Goal: Transaction & Acquisition: Purchase product/service

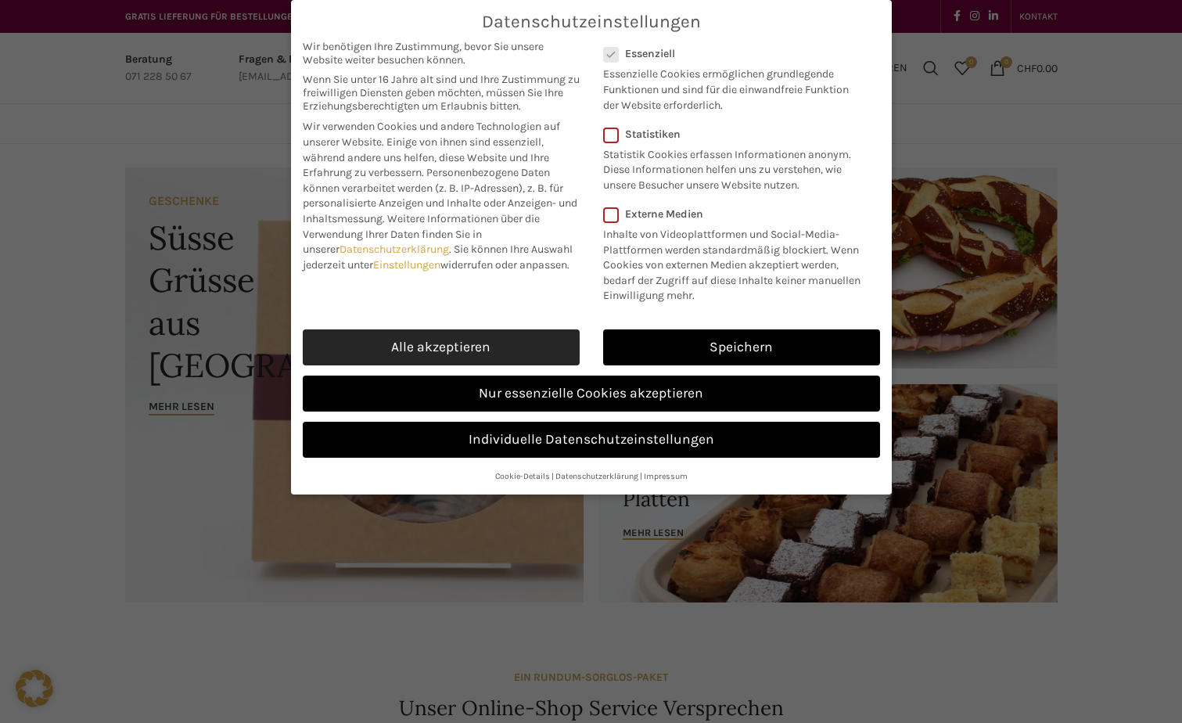
click at [495, 348] on link "Alle akzeptieren" at bounding box center [441, 347] width 277 height 36
checkbox input "true"
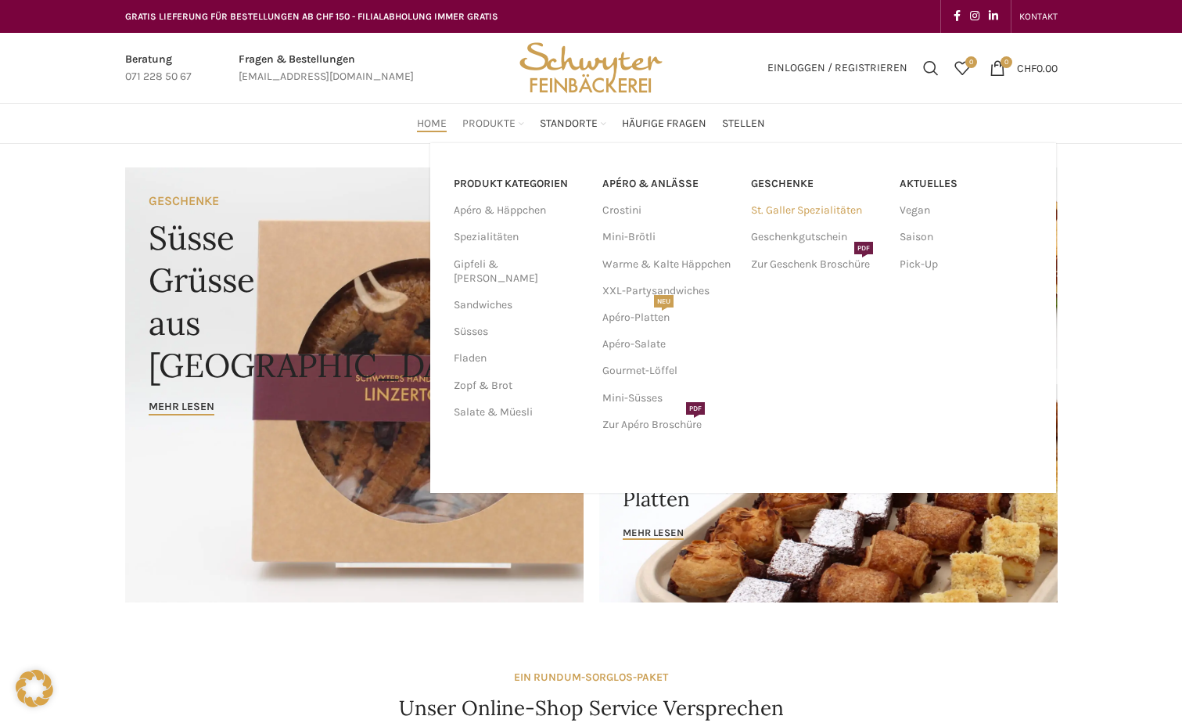
click at [681, 210] on link "St. Galler Spezialitäten" at bounding box center [817, 210] width 133 height 27
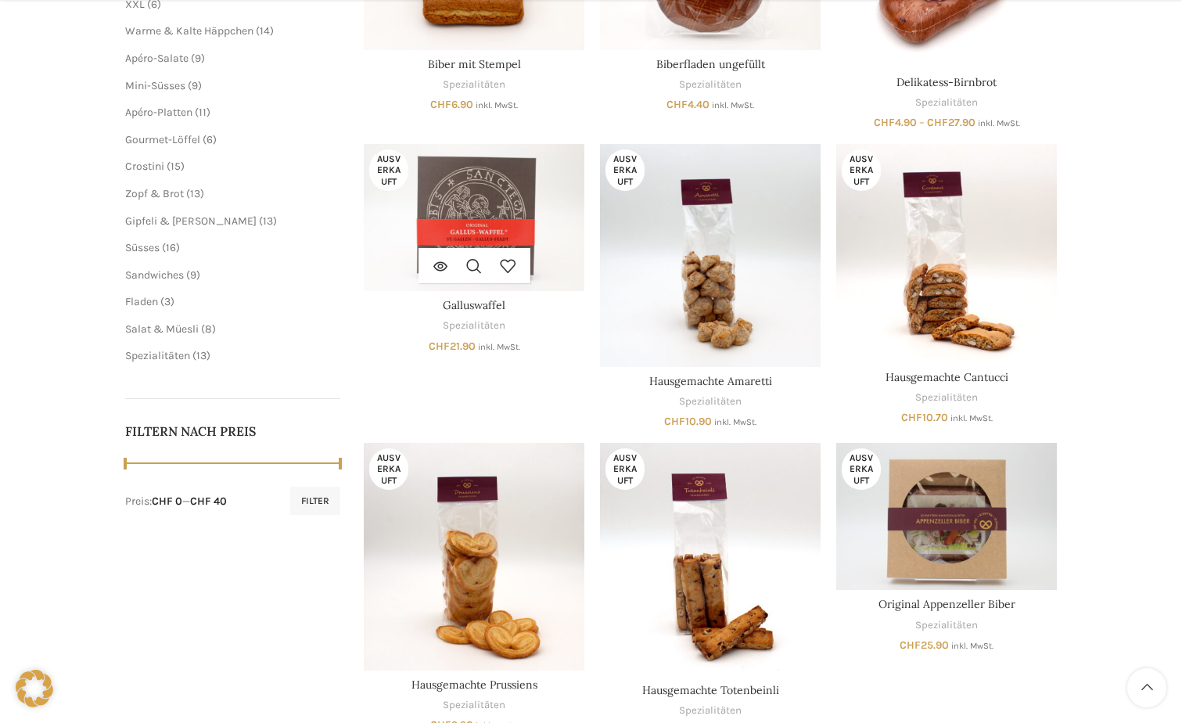
scroll to position [391, 0]
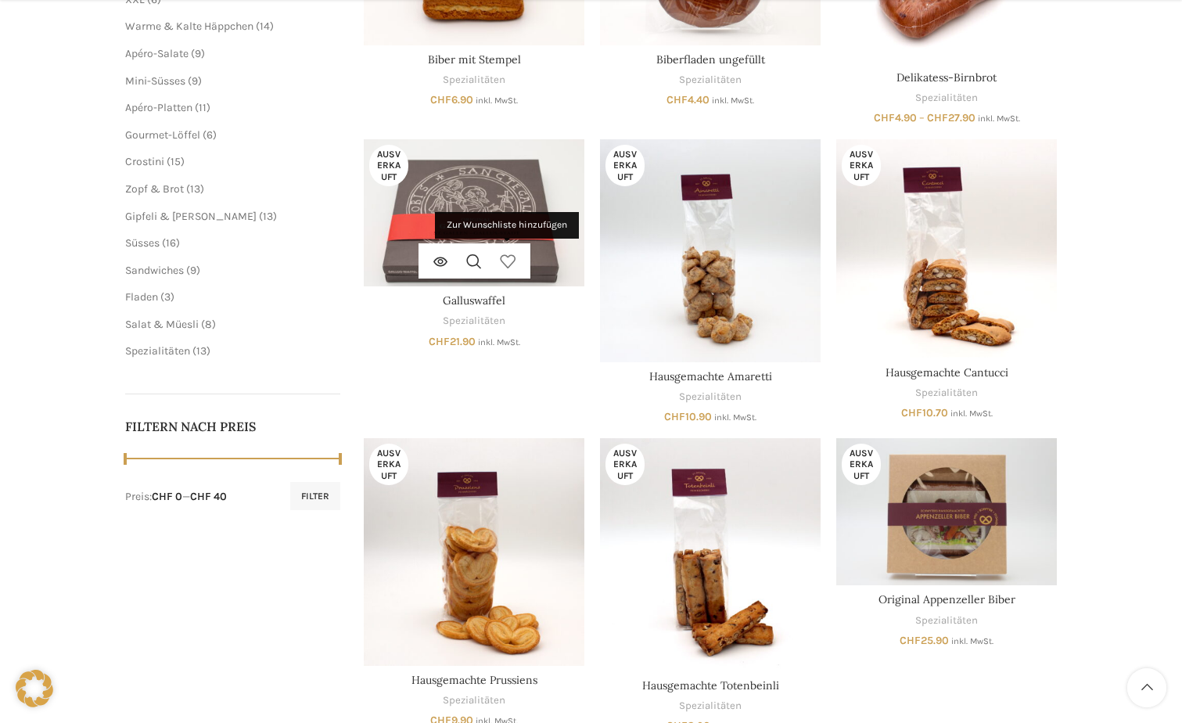
click at [503, 272] on link "Zur Wunschliste hinzufügen" at bounding box center [508, 260] width 34 height 35
click at [503, 272] on link "Wunschliste durchsuchen" at bounding box center [508, 260] width 34 height 35
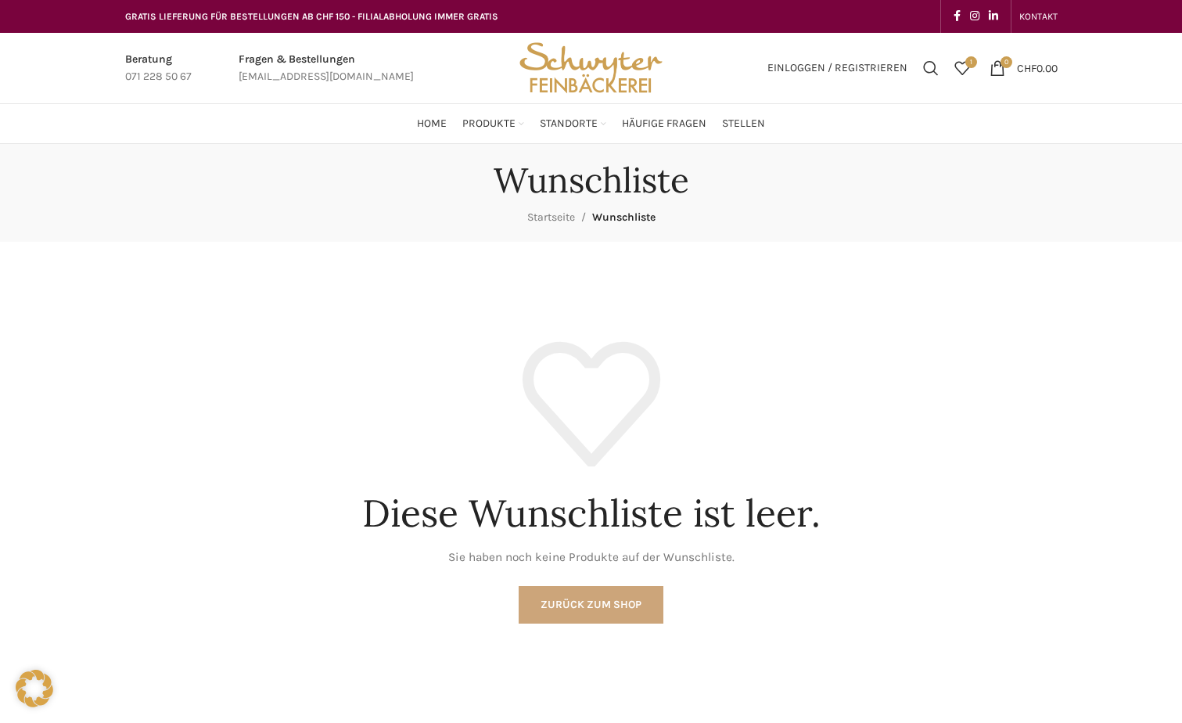
click at [585, 617] on link "Zurück zum Shop" at bounding box center [591, 605] width 145 height 38
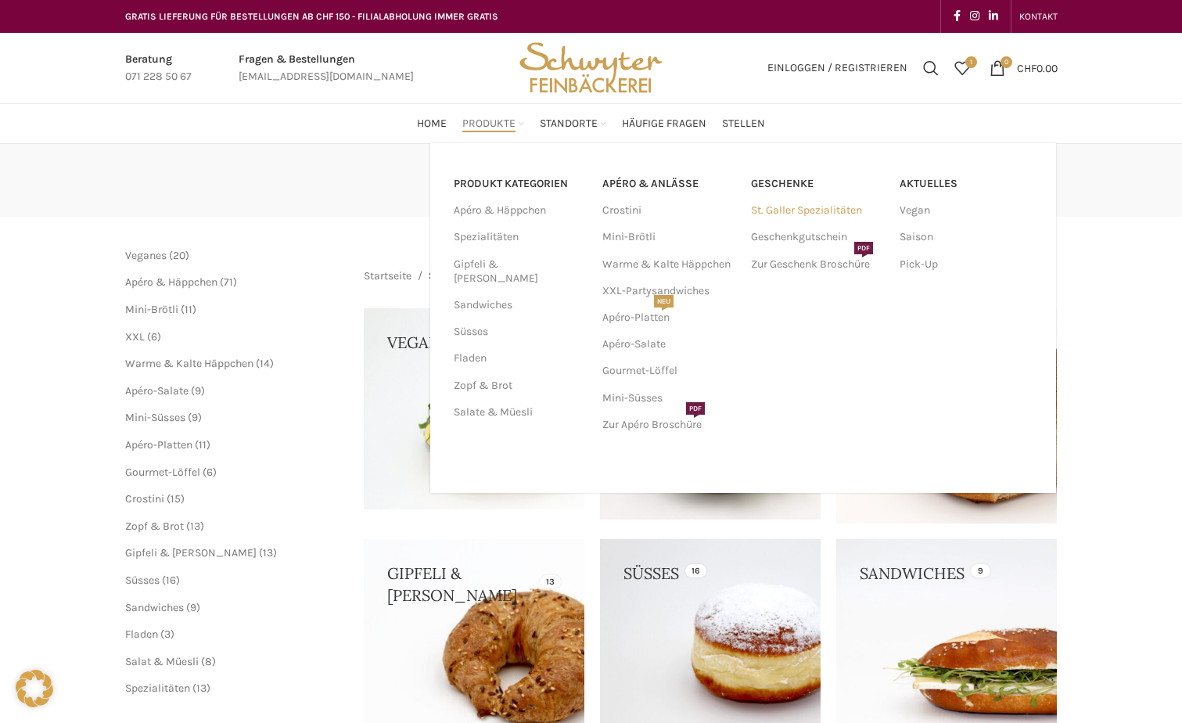
click at [781, 211] on link "St. Galler Spezialitäten" at bounding box center [817, 210] width 133 height 27
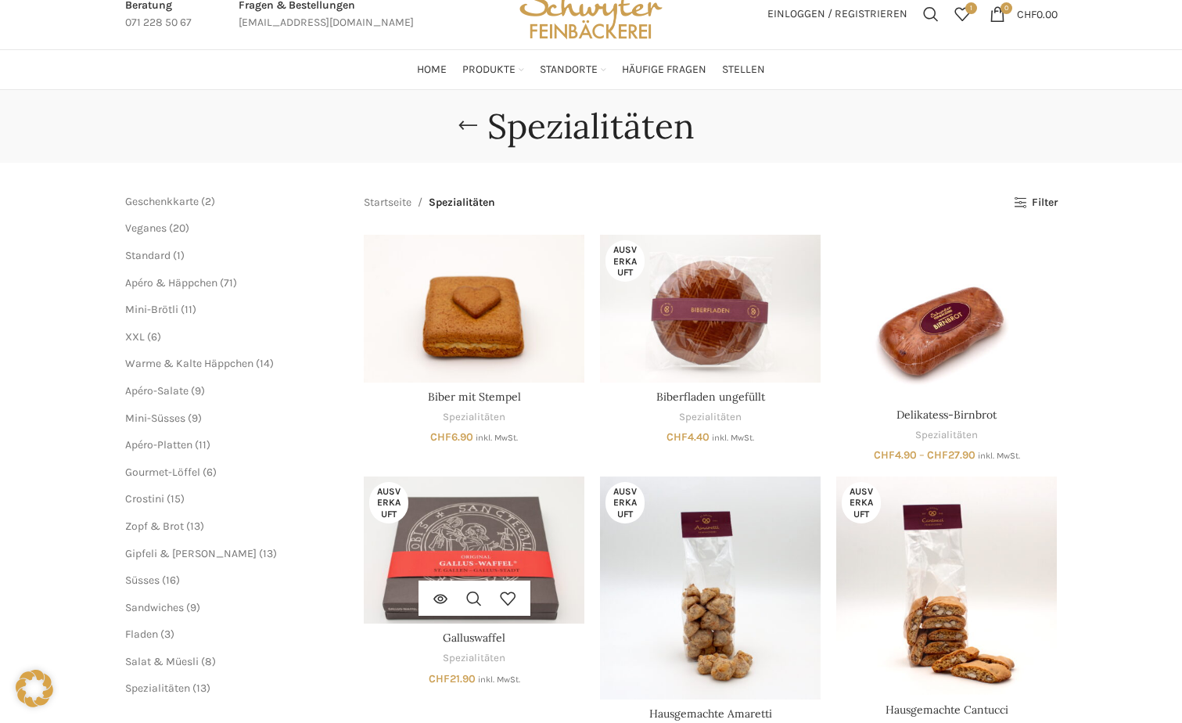
scroll to position [235, 0]
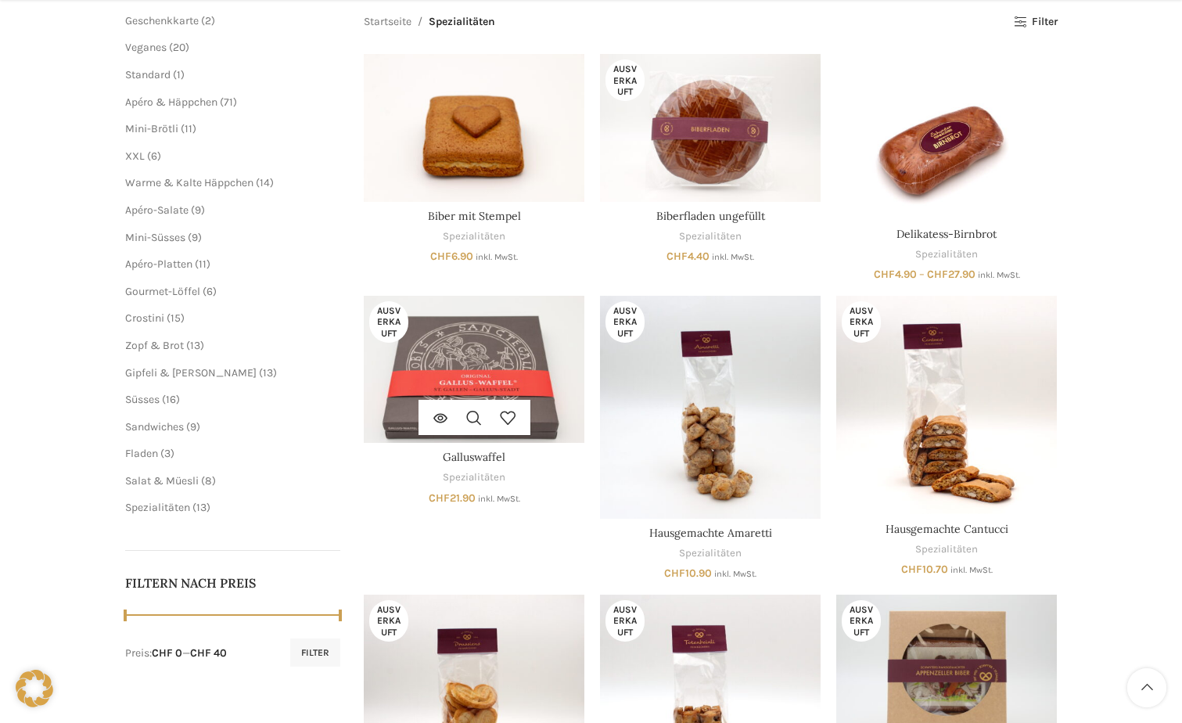
click at [466, 332] on img "Galluswaffel" at bounding box center [474, 369] width 221 height 147
